Goal: Task Accomplishment & Management: Use online tool/utility

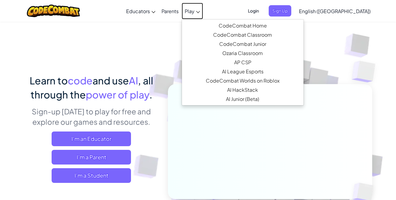
click at [203, 7] on link "Play" at bounding box center [192, 11] width 21 height 16
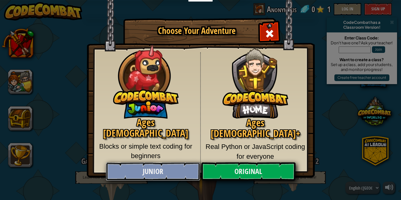
drag, startPoint x: 158, startPoint y: 173, endPoint x: 158, endPoint y: 168, distance: 5.2
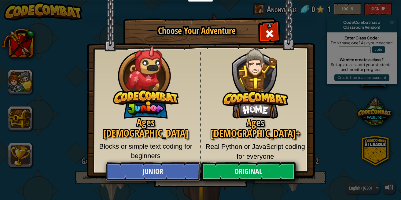
click at [158, 173] on link "Junior" at bounding box center [153, 171] width 94 height 18
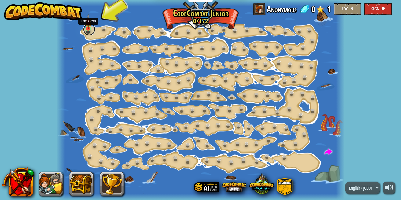
click at [90, 32] on link at bounding box center [89, 29] width 12 height 12
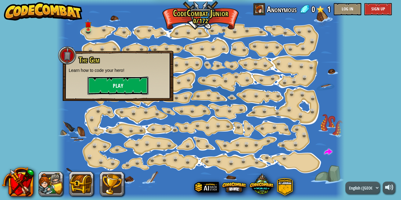
click at [136, 85] on button "Play" at bounding box center [117, 85] width 61 height 18
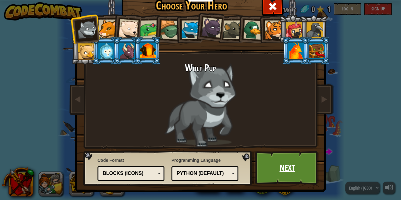
click at [276, 164] on link "Next" at bounding box center [287, 168] width 64 height 34
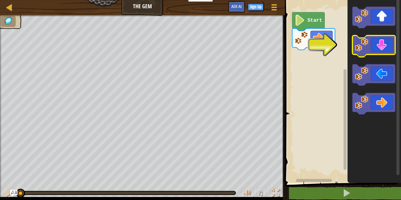
click at [371, 44] on icon "Blockly Workspace" at bounding box center [373, 45] width 43 height 21
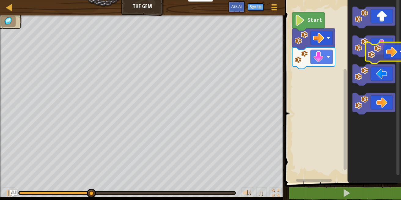
click at [400, 55] on icon "Blockly Workspace" at bounding box center [373, 90] width 53 height 186
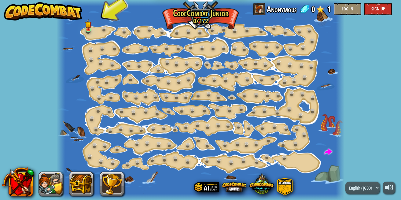
click at [83, 26] on div at bounding box center [201, 100] width 288 height 200
click at [90, 30] on link at bounding box center [89, 29] width 12 height 12
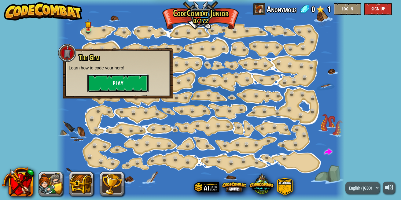
click at [101, 74] on button "Play" at bounding box center [117, 83] width 61 height 18
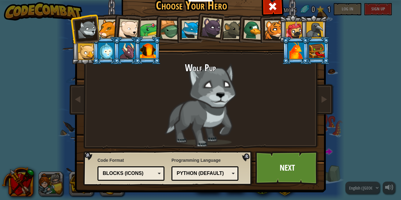
click at [361, 50] on div "Choose Your Hero 0 Wolf Pup Cougar Polar Bear Cub Frog Turtle Blue Fox Panther …" at bounding box center [200, 100] width 401 height 200
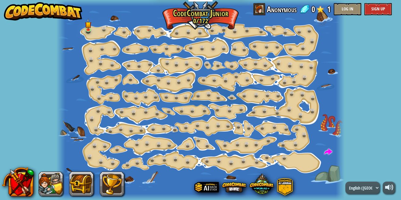
drag, startPoint x: 97, startPoint y: 31, endPoint x: 102, endPoint y: 30, distance: 5.8
click at [99, 30] on div at bounding box center [201, 100] width 288 height 200
click at [84, 30] on link at bounding box center [89, 29] width 12 height 12
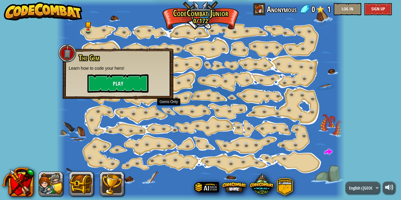
drag, startPoint x: 149, startPoint y: 96, endPoint x: 168, endPoint y: 107, distance: 21.8
click at [168, 107] on div "Step Change (Locked) Change step arguments. Go Smart (Locked) Now we're really …" at bounding box center [201, 100] width 288 height 200
click at [135, 80] on button "Play" at bounding box center [117, 83] width 61 height 18
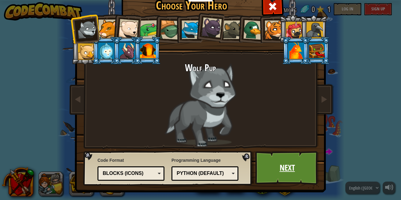
click at [283, 173] on link "Next" at bounding box center [287, 168] width 64 height 34
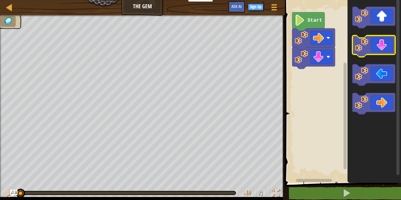
click at [375, 52] on icon "Blockly Workspace" at bounding box center [373, 45] width 43 height 21
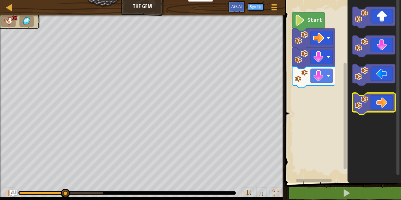
click at [382, 98] on icon "Blockly Workspace" at bounding box center [373, 103] width 43 height 21
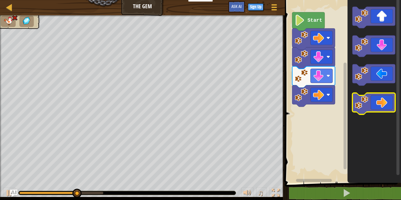
click at [382, 98] on icon "Blockly Workspace" at bounding box center [373, 103] width 43 height 21
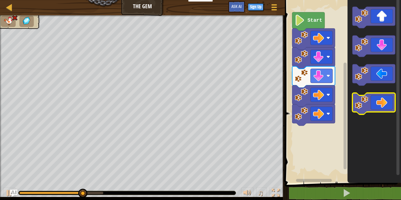
click at [382, 98] on icon "Blockly Workspace" at bounding box center [373, 103] width 43 height 21
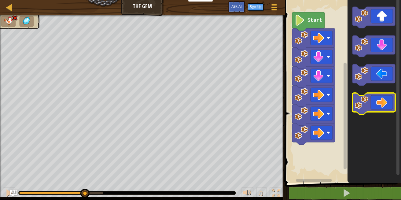
click at [382, 98] on icon "Blockly Workspace" at bounding box center [373, 103] width 43 height 21
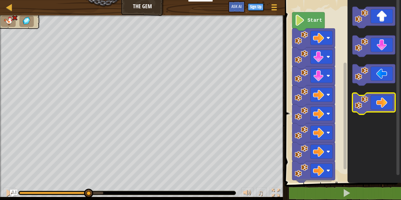
click at [382, 98] on icon "Blockly Workspace" at bounding box center [373, 103] width 43 height 21
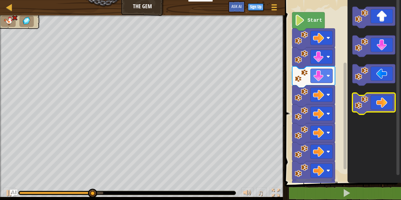
click at [381, 98] on icon "Blockly Workspace" at bounding box center [373, 103] width 43 height 21
